Goal: Find specific page/section: Find specific page/section

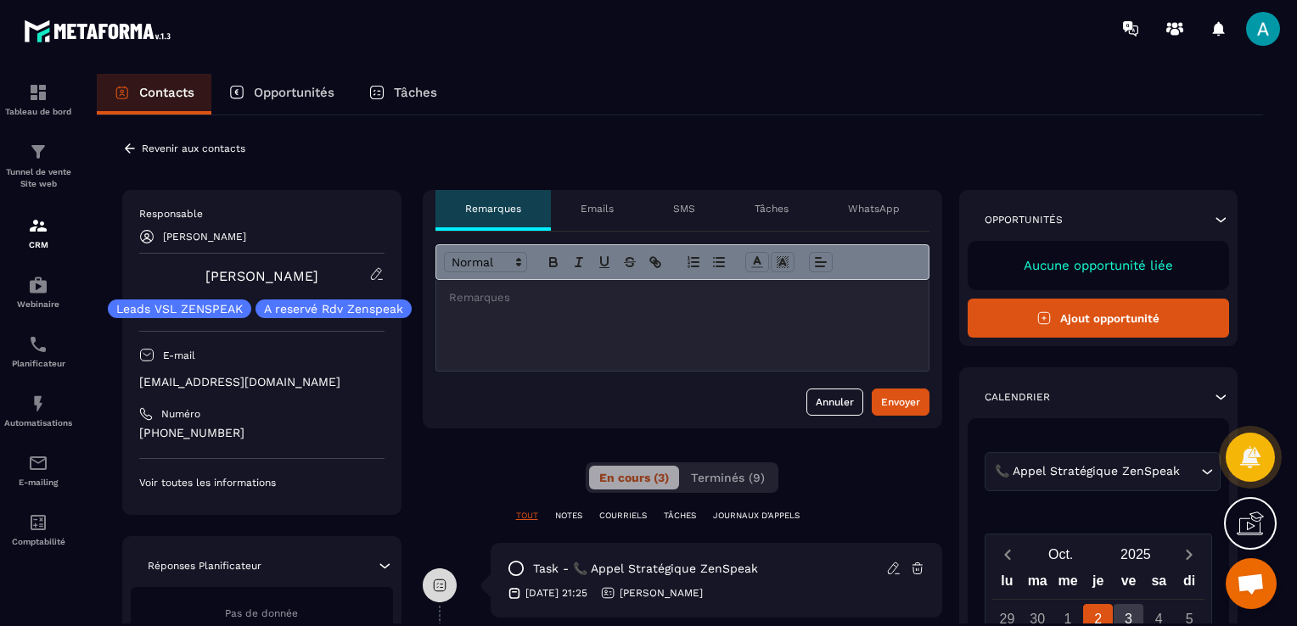
click at [129, 151] on icon at bounding box center [130, 147] width 10 height 9
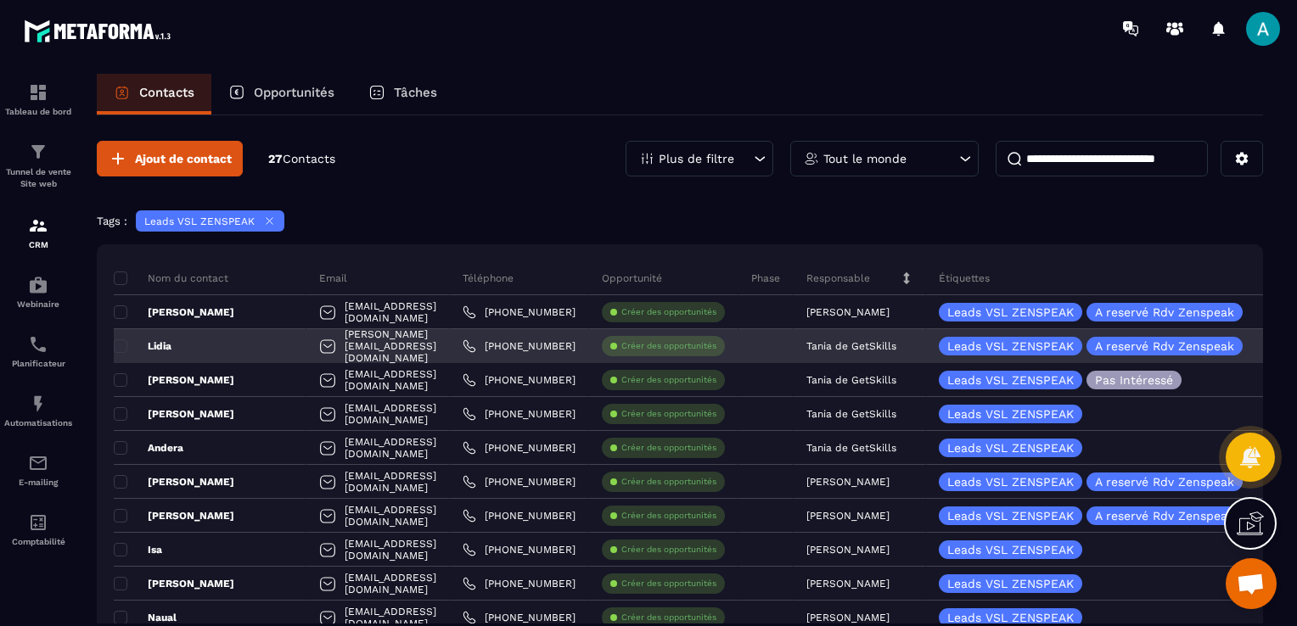
click at [369, 354] on div "[PERSON_NAME][EMAIL_ADDRESS][DOMAIN_NAME]" at bounding box center [377, 346] width 143 height 34
click at [248, 348] on div "Lidia" at bounding box center [210, 346] width 193 height 34
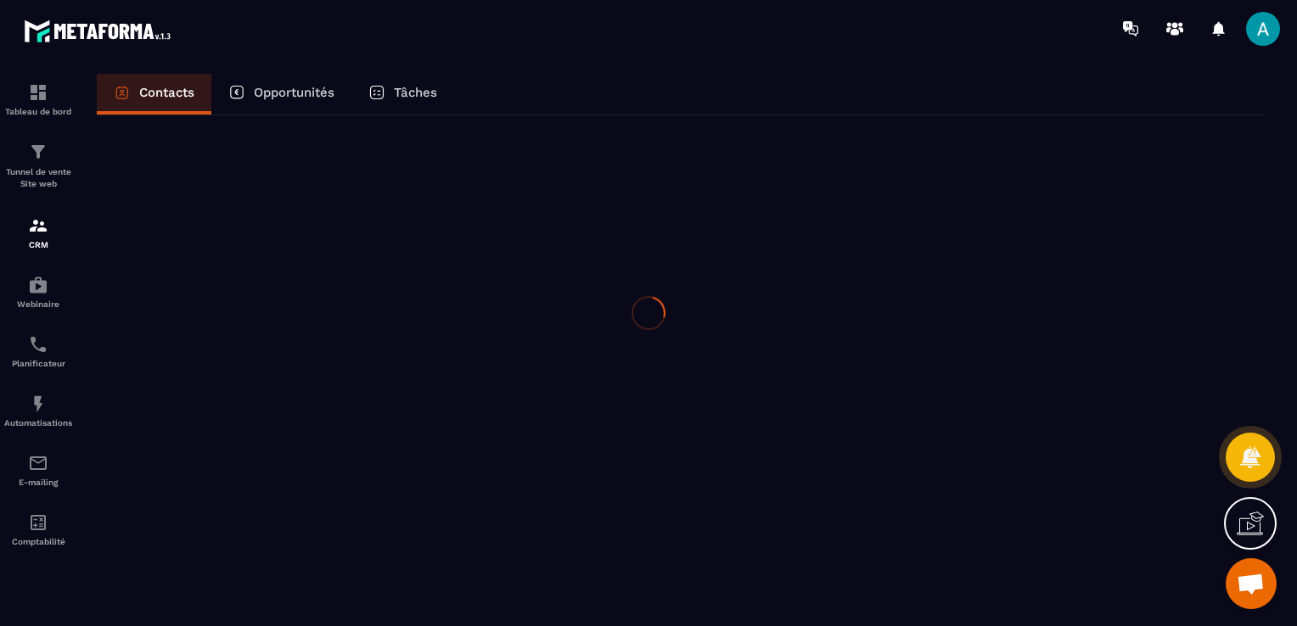
click at [248, 348] on div at bounding box center [648, 313] width 1297 height 626
